Goal: Information Seeking & Learning: Check status

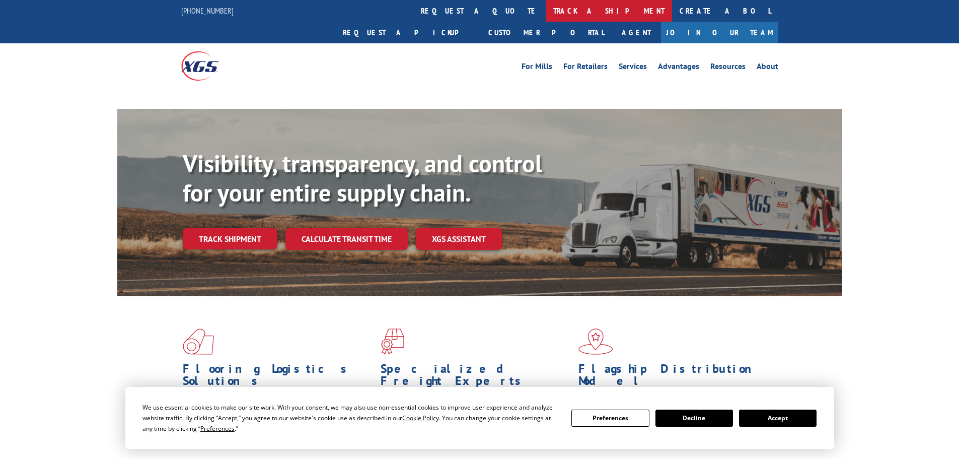
click at [546, 8] on link "track a shipment" at bounding box center [609, 11] width 126 height 22
click at [546, 5] on link "track a shipment" at bounding box center [609, 11] width 126 height 22
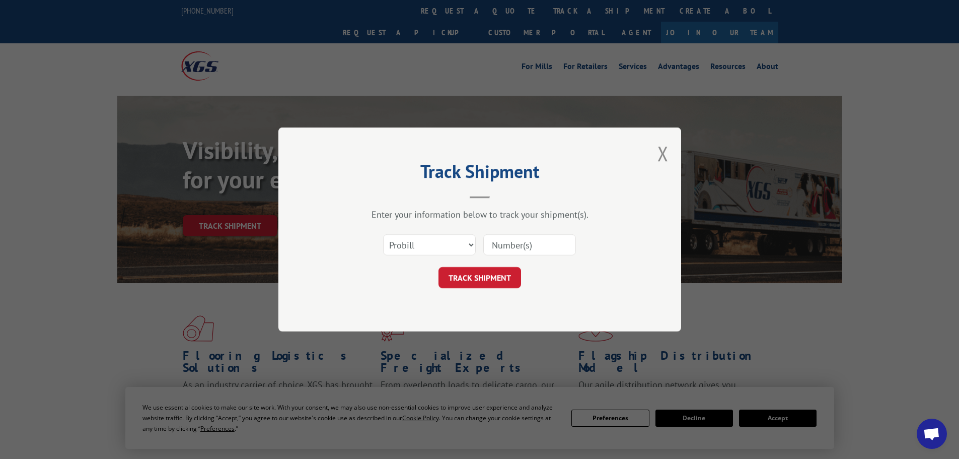
click at [425, 251] on select "Select category... Probill BOL PO" at bounding box center [429, 244] width 93 height 21
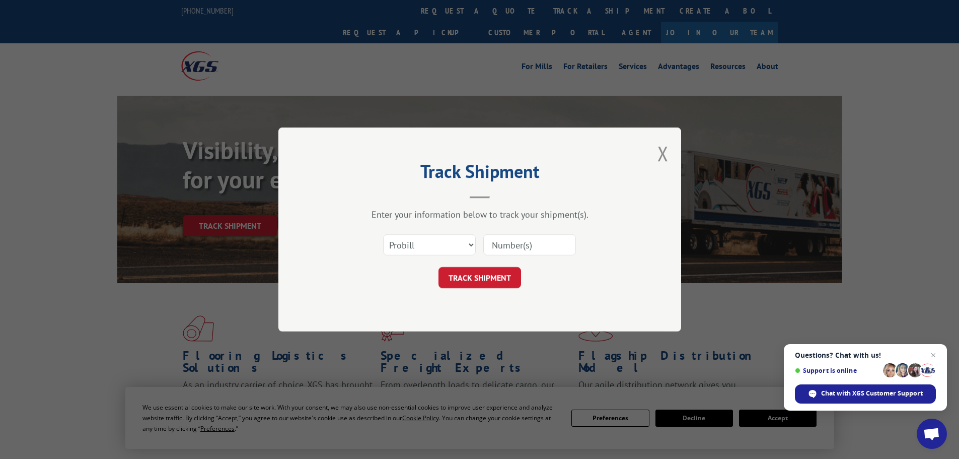
select select "po"
click at [383, 234] on select "Select category... Probill BOL PO" at bounding box center [429, 244] width 93 height 21
click at [513, 245] on input at bounding box center [529, 244] width 93 height 21
paste input "01500406"
type input "01500406"
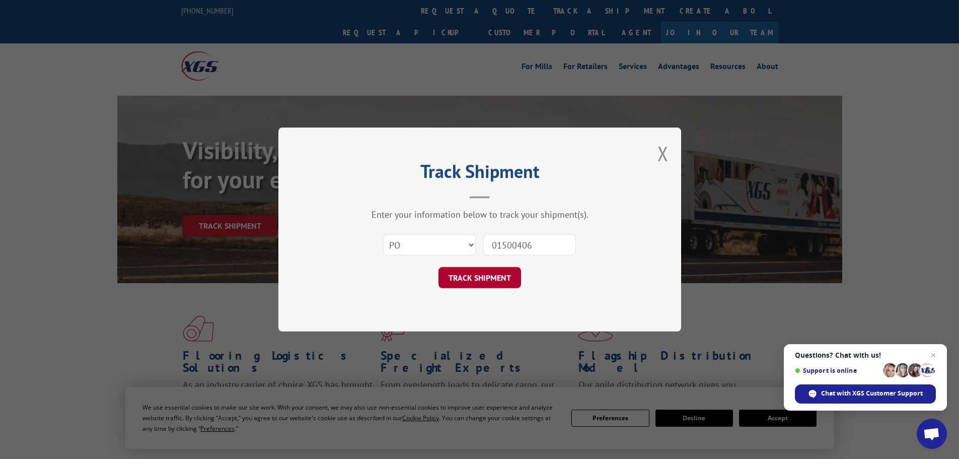
click at [504, 276] on button "TRACK SHIPMENT" at bounding box center [480, 277] width 83 height 21
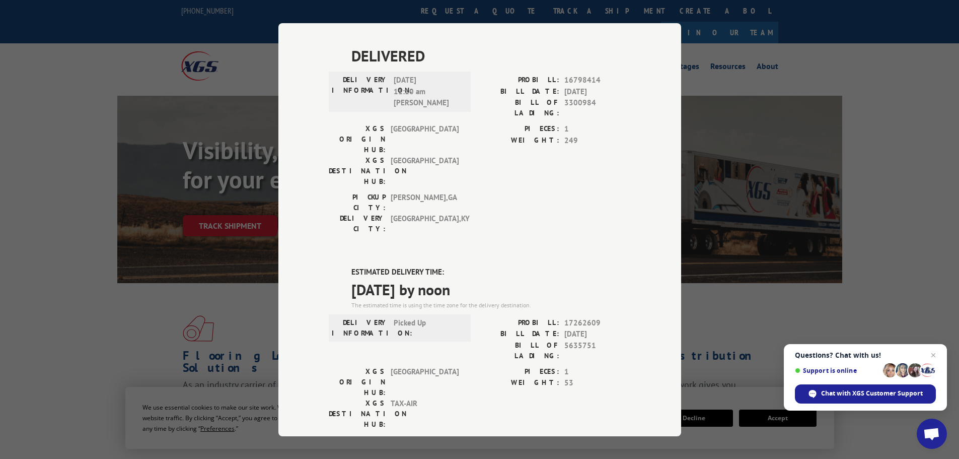
scroll to position [370, 0]
